Goal: Task Accomplishment & Management: Complete application form

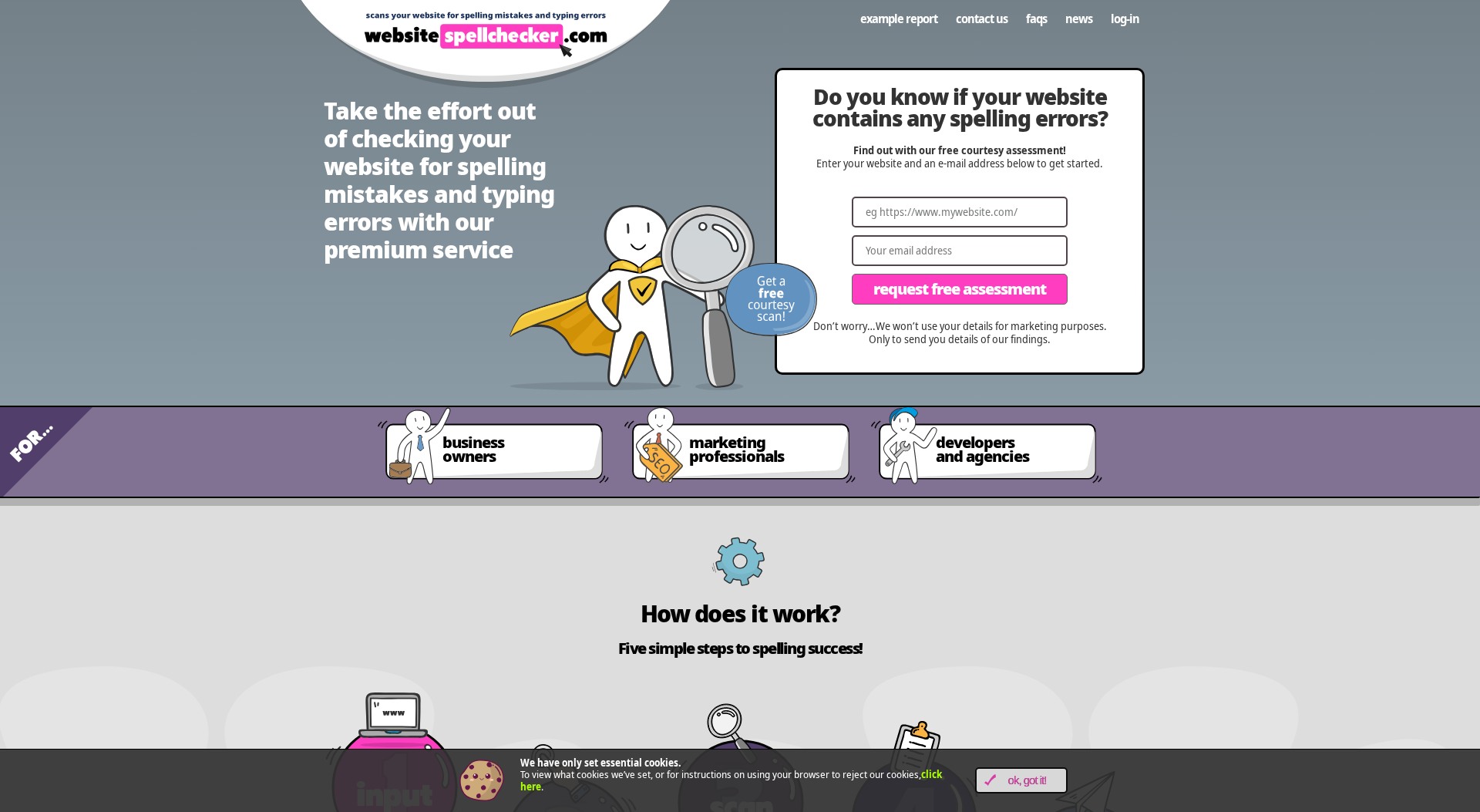
click at [970, 226] on input "Website" at bounding box center [960, 212] width 216 height 31
paste input "[URL][DOMAIN_NAME]"
type input "[URL][DOMAIN_NAME]"
click at [993, 266] on input "Email" at bounding box center [960, 250] width 216 height 31
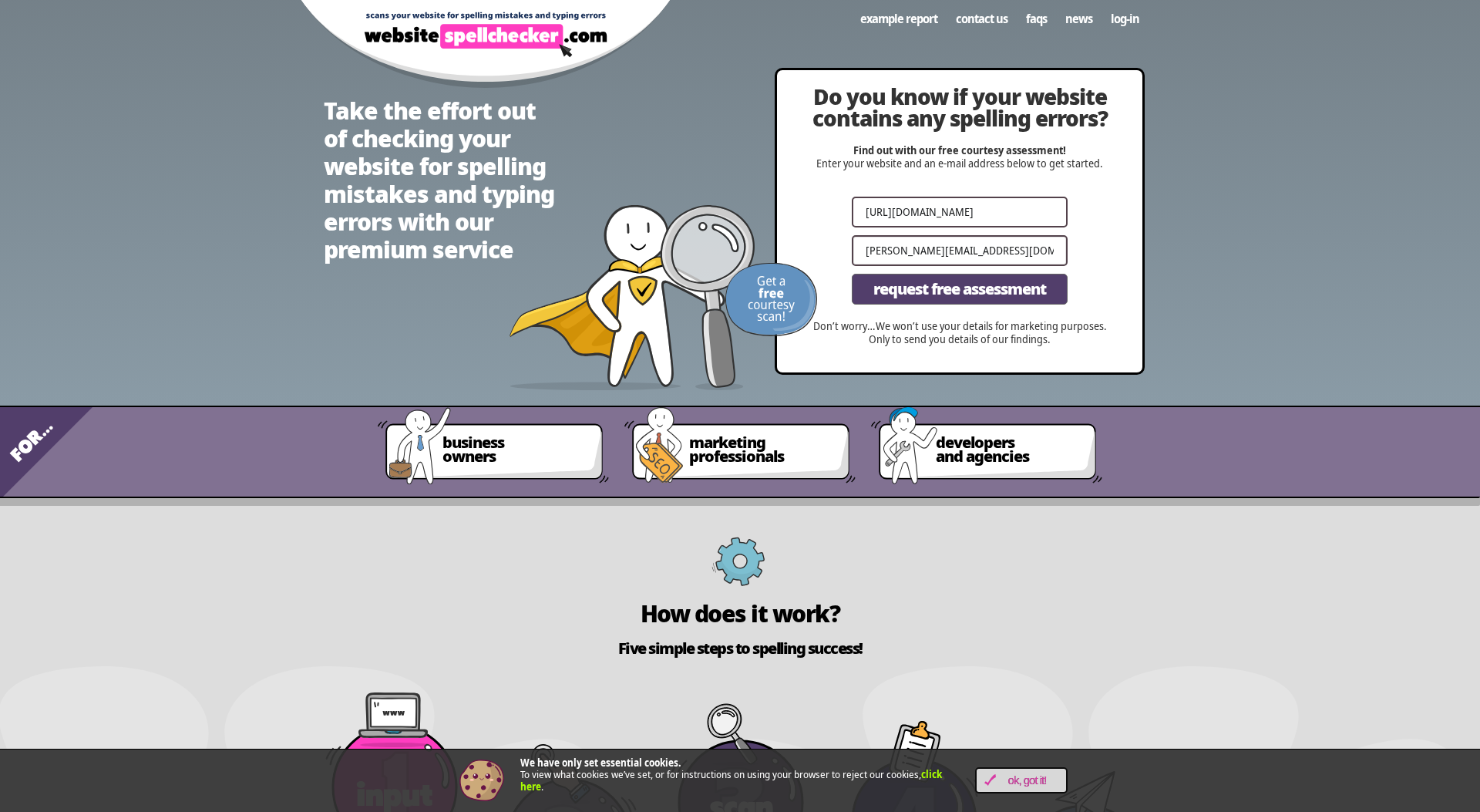
type input "[PERSON_NAME][EMAIL_ADDRESS][DOMAIN_NAME]"
click at [949, 297] on span "Request Free Assessment" at bounding box center [960, 289] width 173 height 15
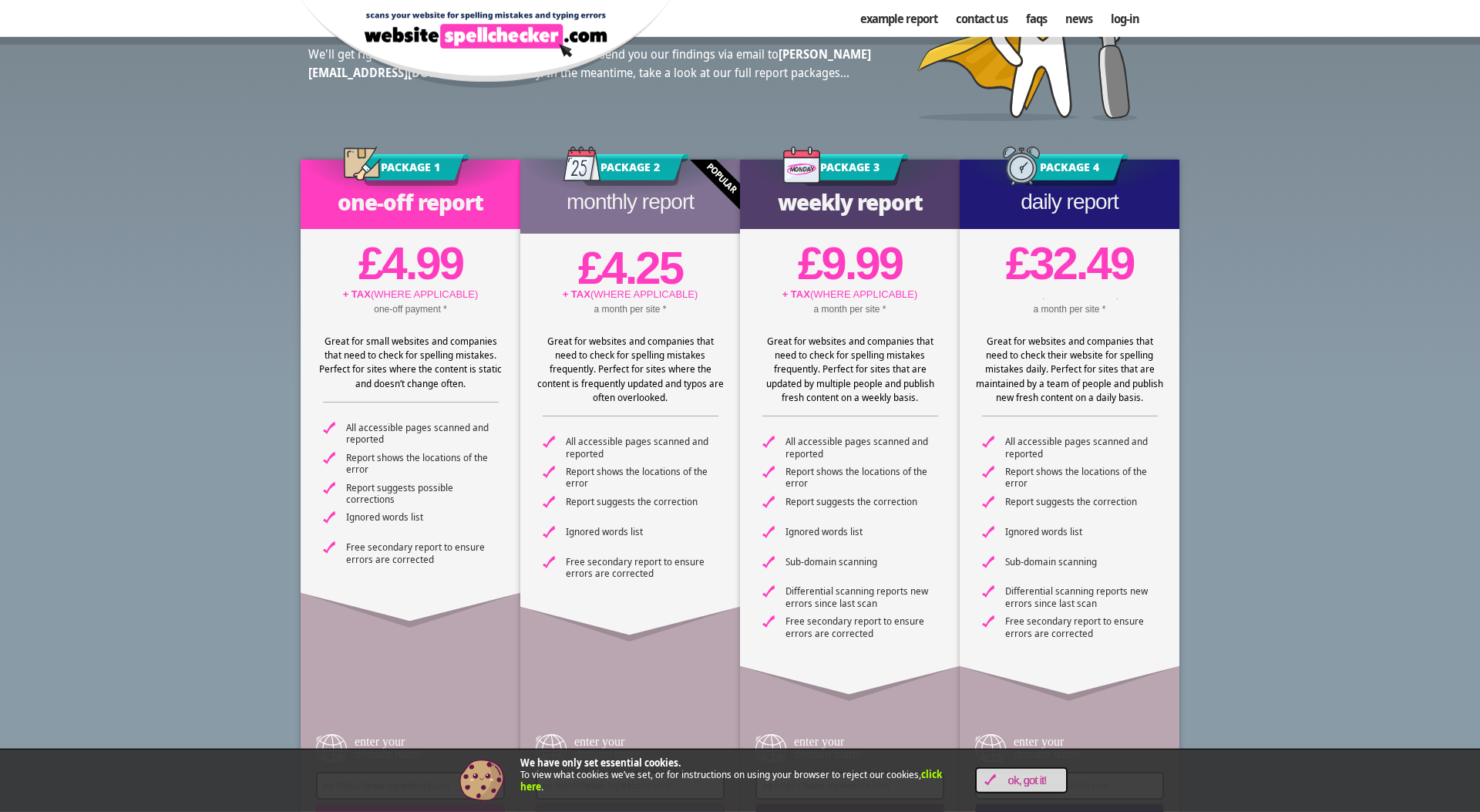
scroll to position [213, 0]
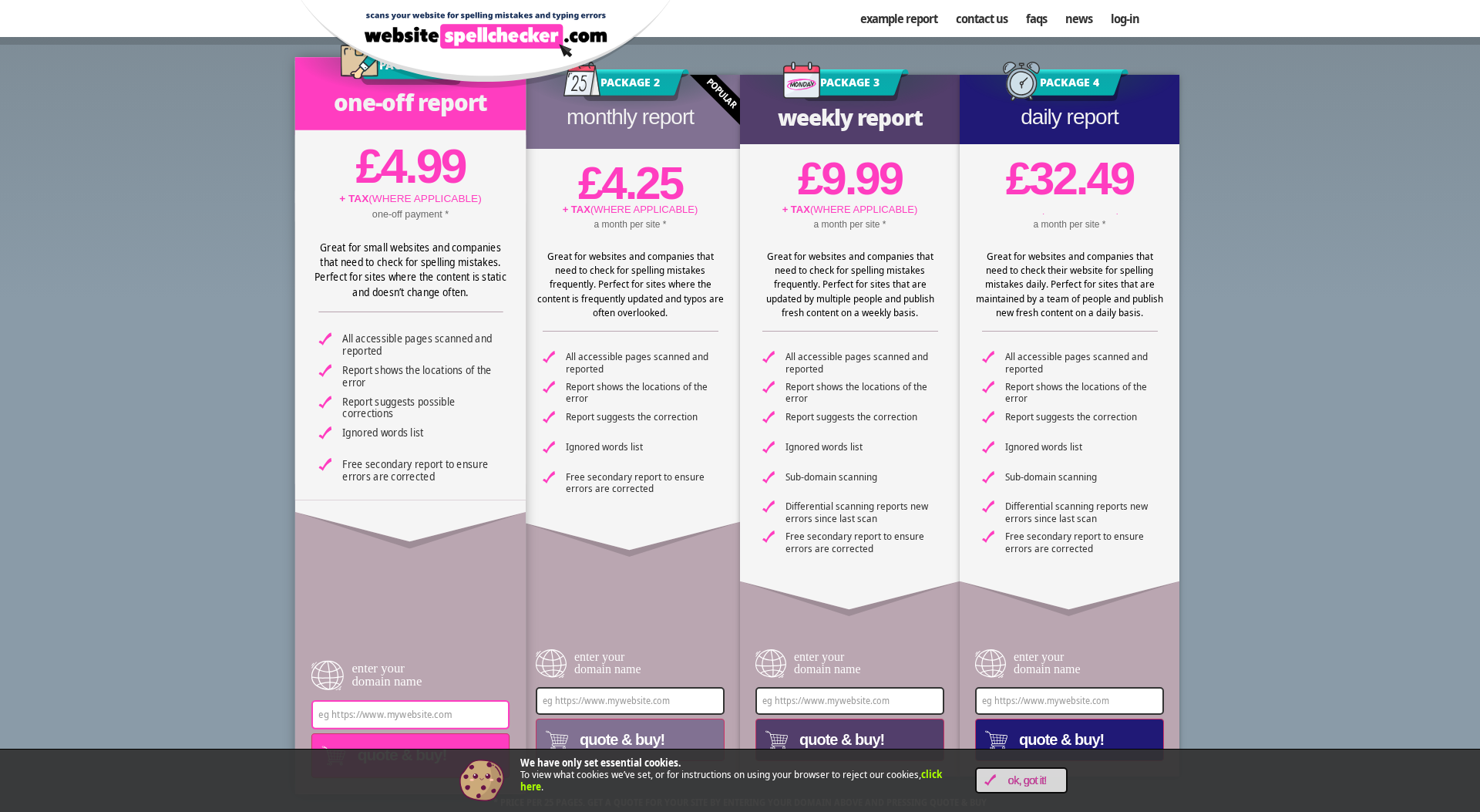
click at [381, 709] on input "enter your domain name" at bounding box center [410, 714] width 198 height 30
